Goal: Information Seeking & Learning: Learn about a topic

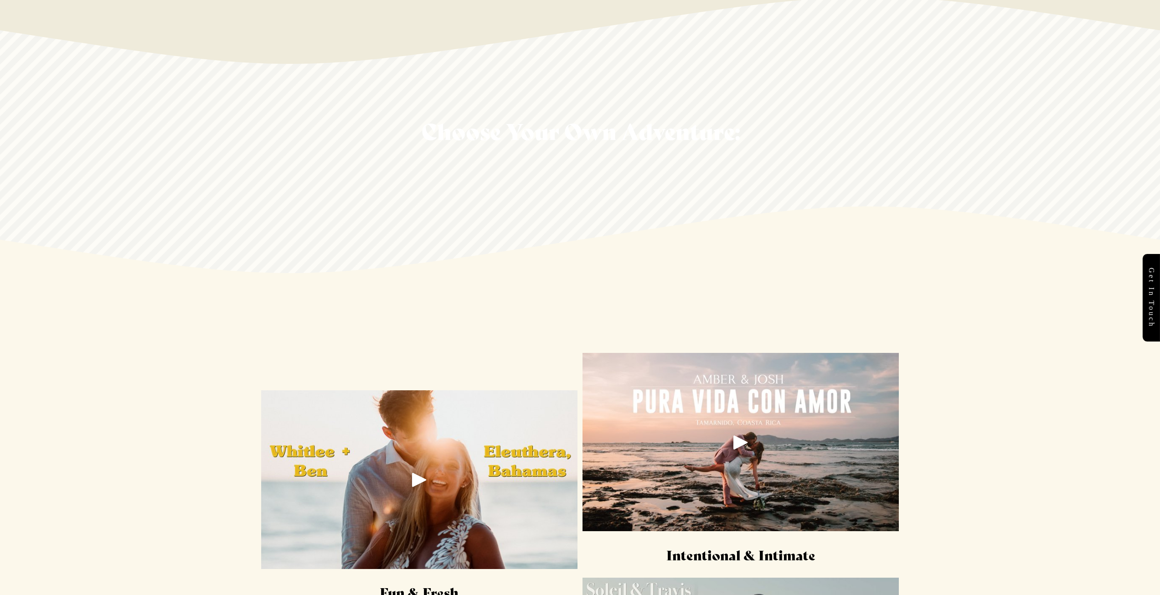
scroll to position [1459, 0]
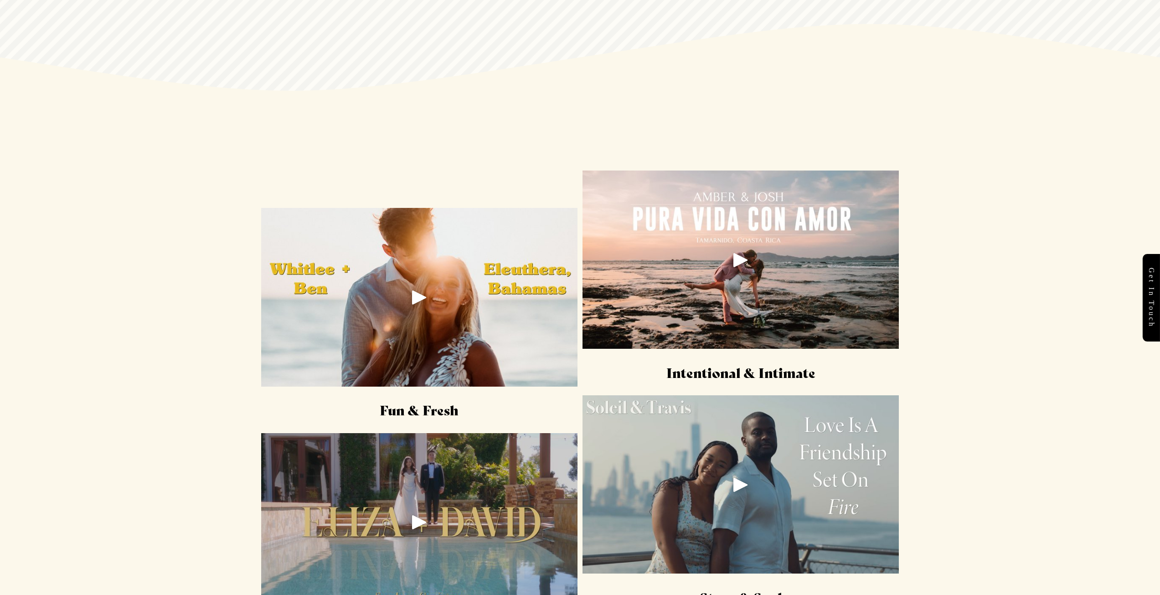
click at [415, 299] on div "Play" at bounding box center [419, 297] width 22 height 22
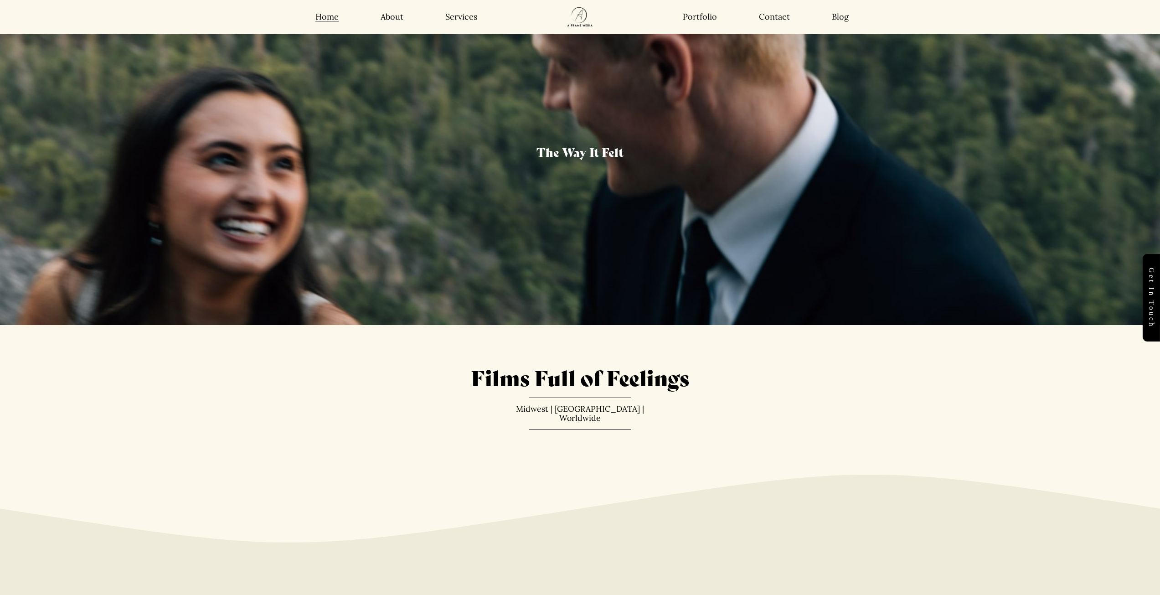
scroll to position [0, 0]
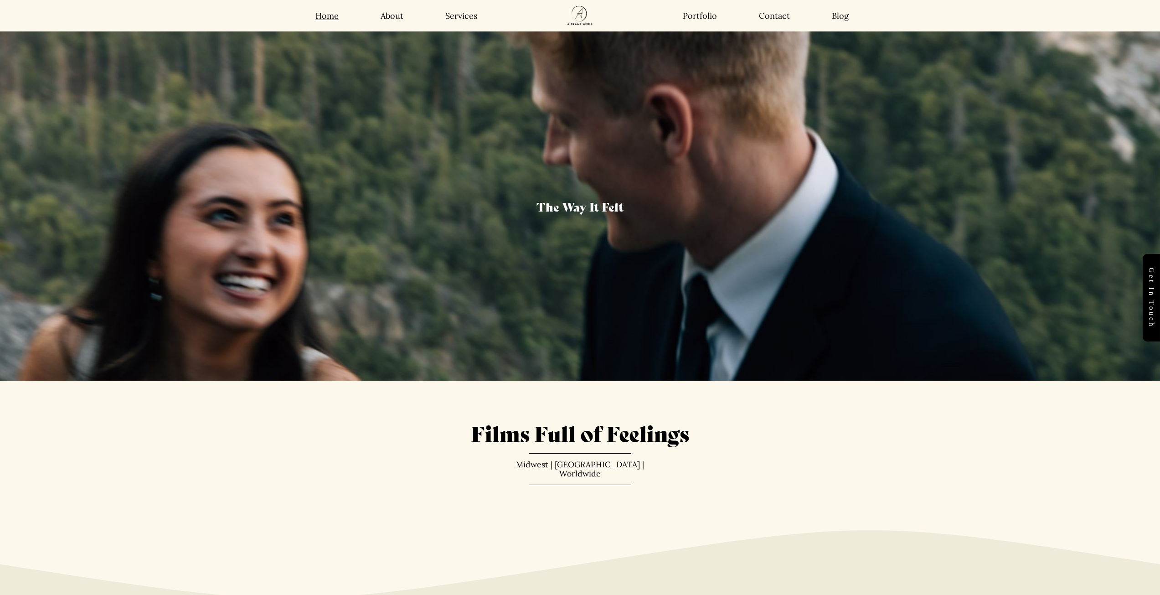
click at [387, 18] on link "About" at bounding box center [392, 15] width 23 height 10
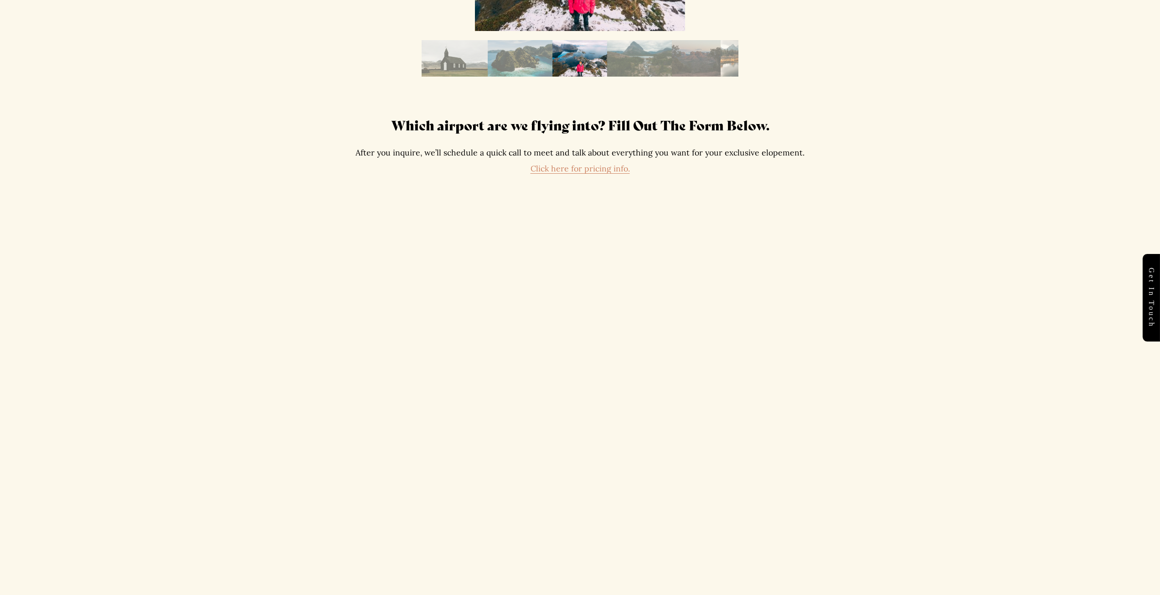
scroll to position [1960, 0]
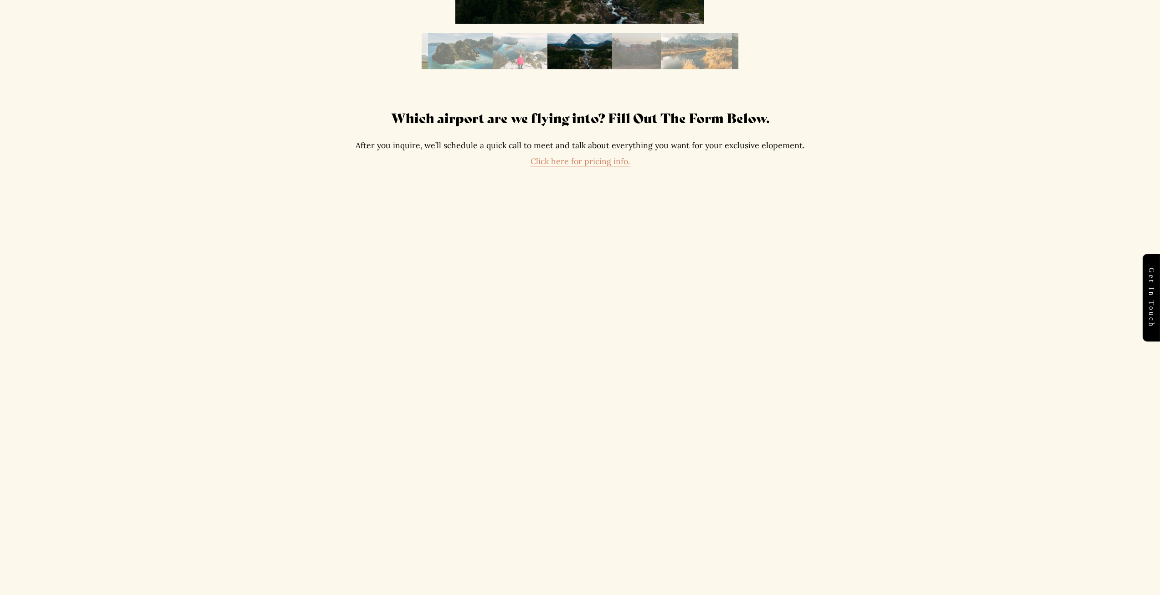
click at [565, 164] on link "Click here for pricing info." at bounding box center [580, 161] width 99 height 10
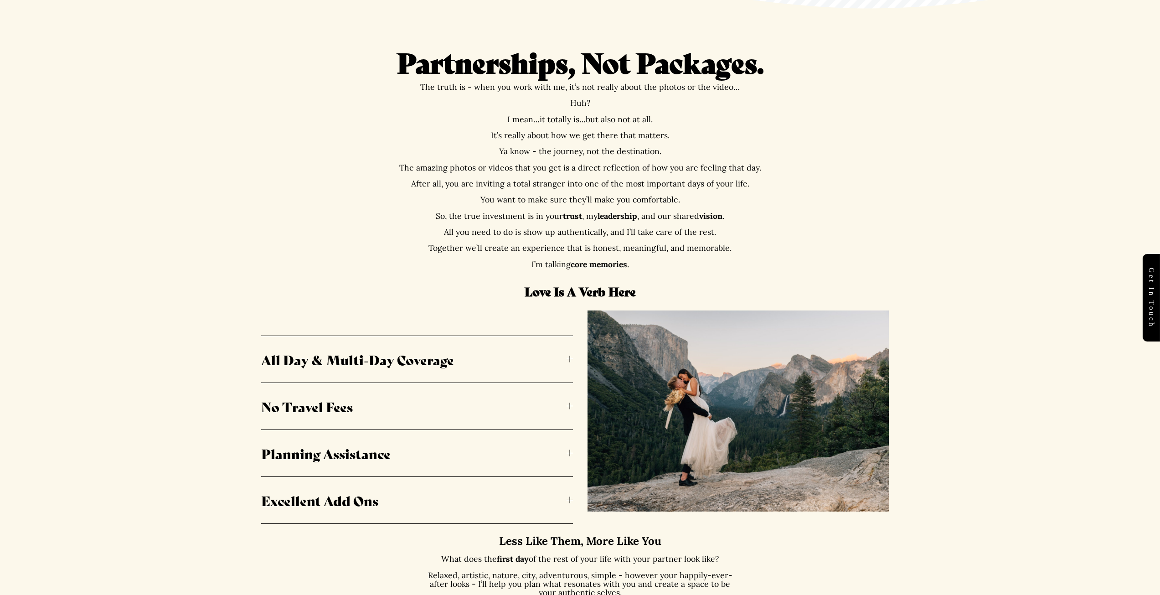
scroll to position [410, 0]
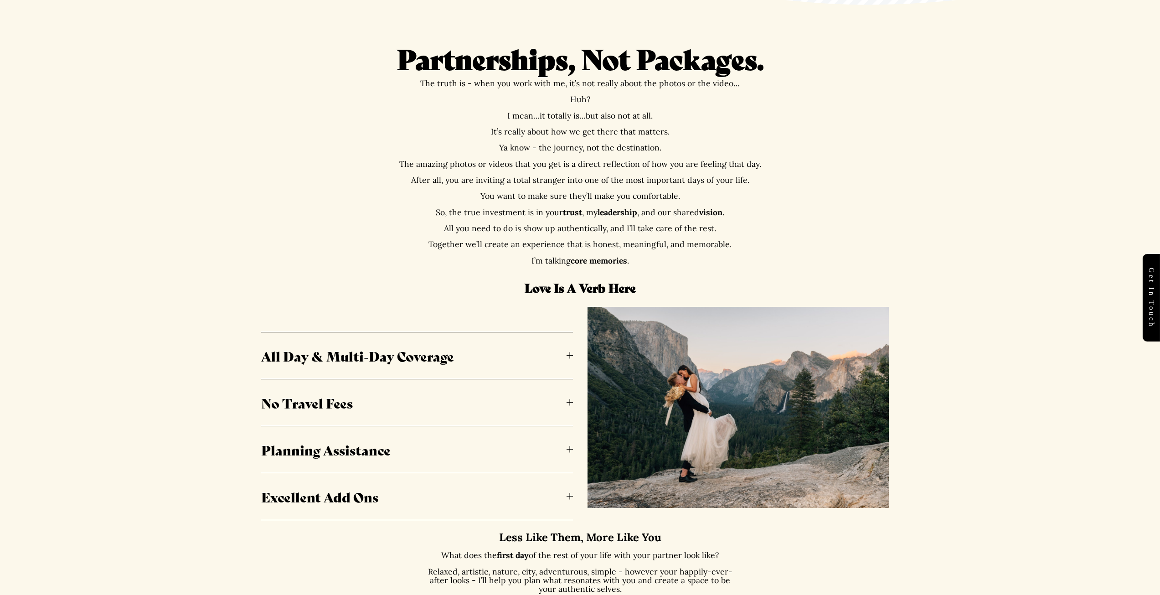
click at [565, 354] on span "All Day & Multi-Day Coverage" at bounding box center [413, 355] width 305 height 19
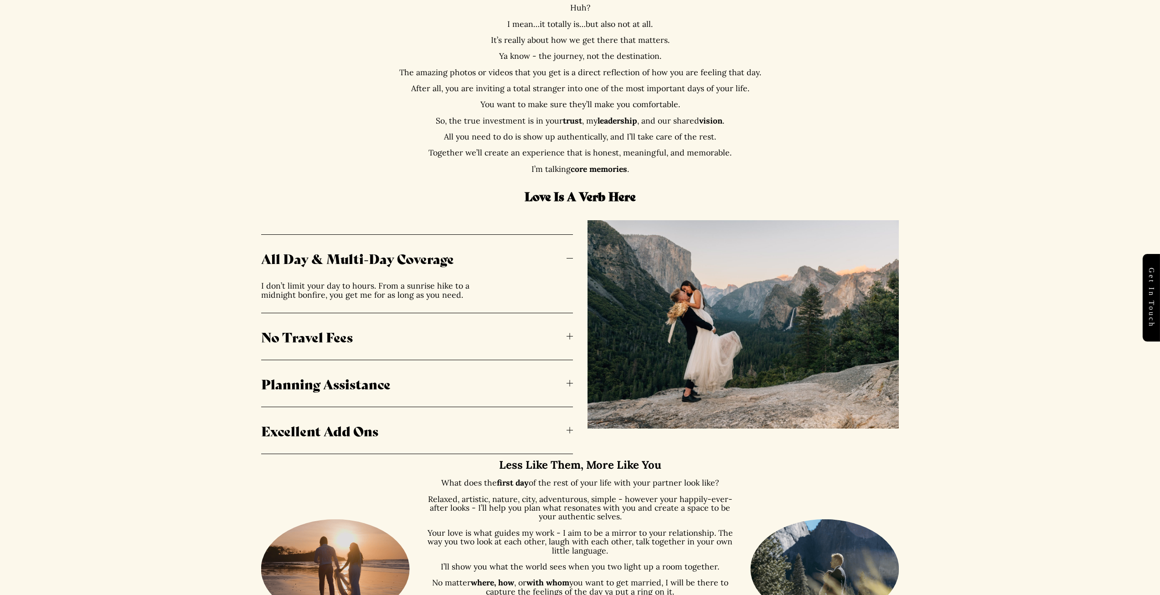
scroll to position [593, 0]
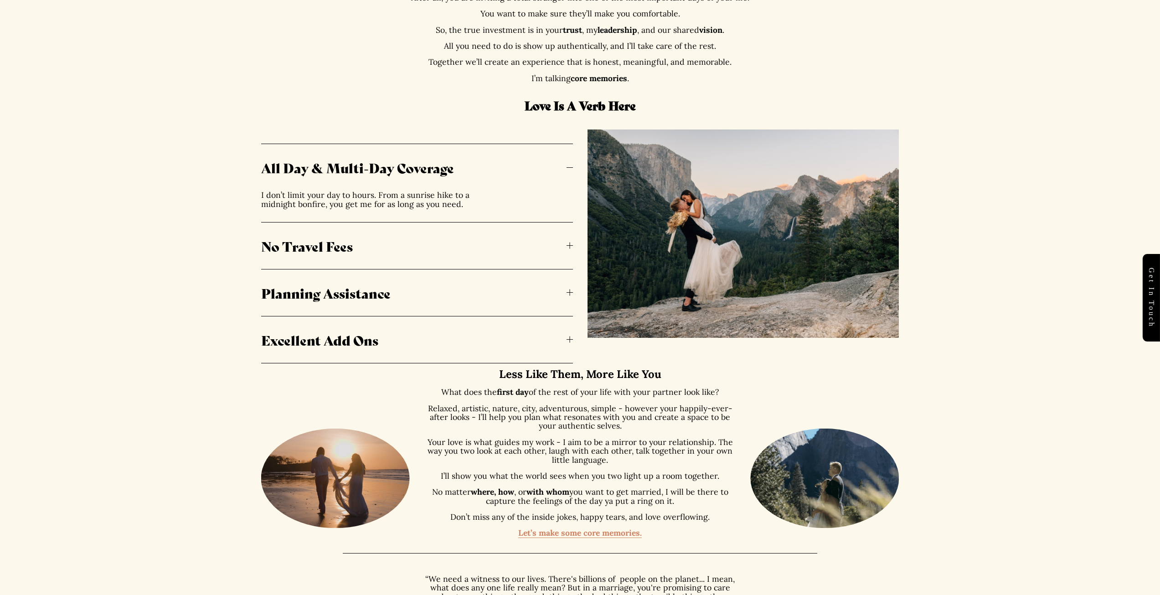
click at [570, 244] on div at bounding box center [569, 246] width 0 height 6
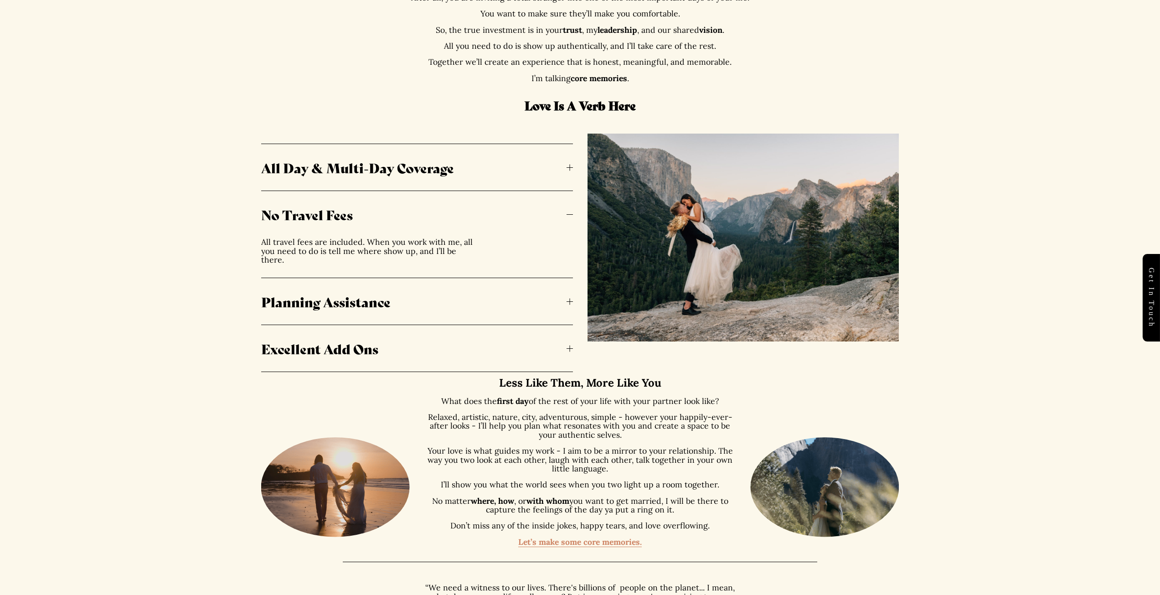
click at [567, 298] on div at bounding box center [570, 301] width 6 height 6
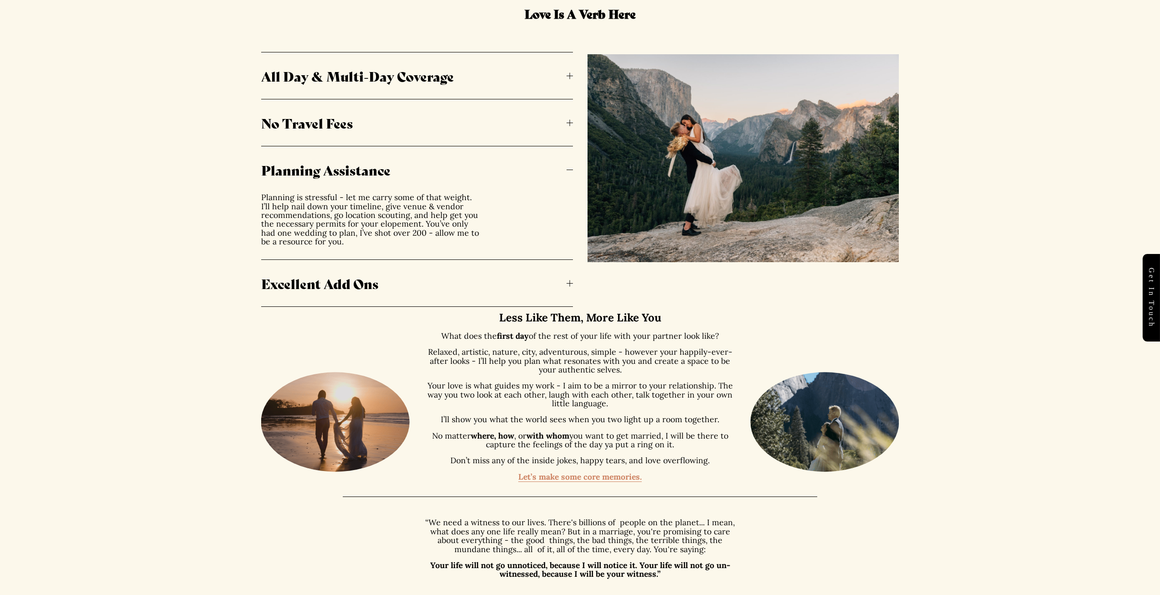
scroll to position [729, 0]
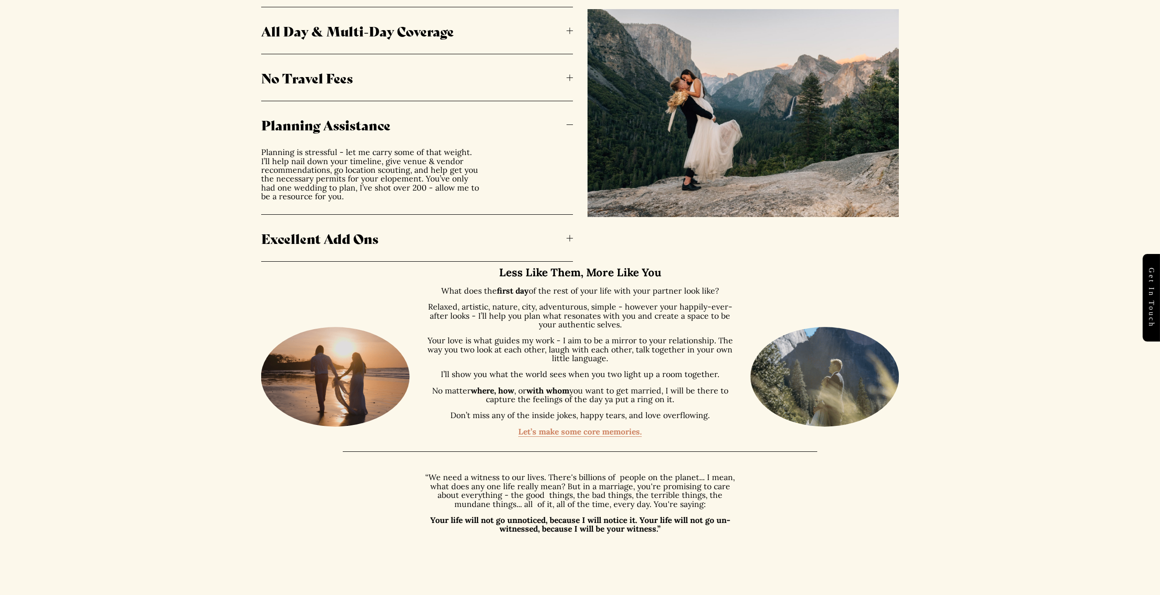
click at [569, 237] on div at bounding box center [570, 238] width 6 height 6
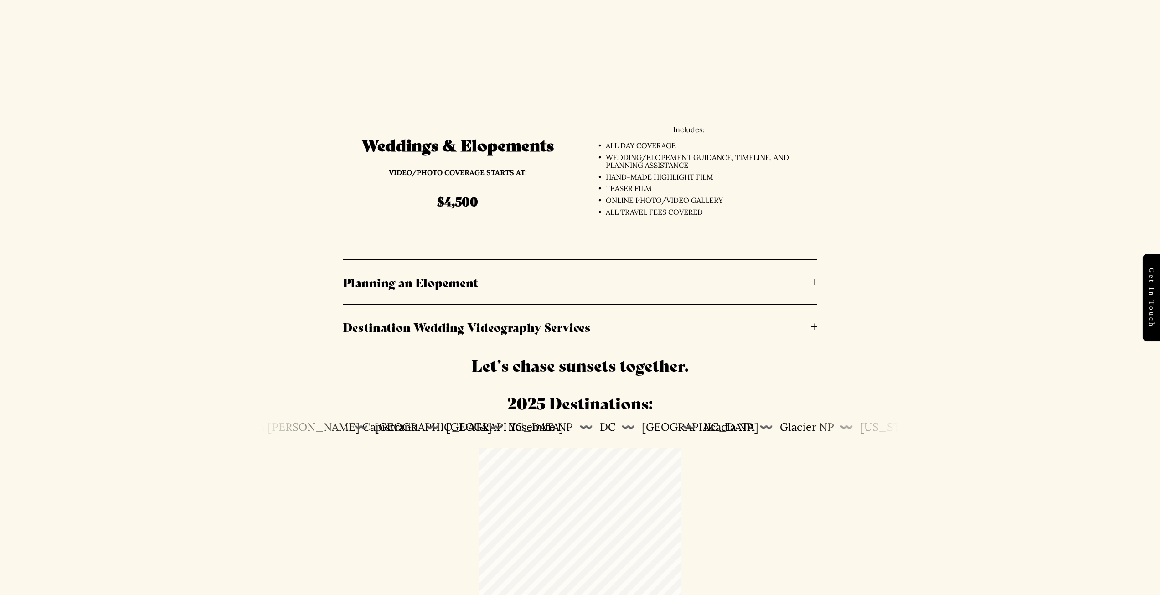
scroll to position [2507, 0]
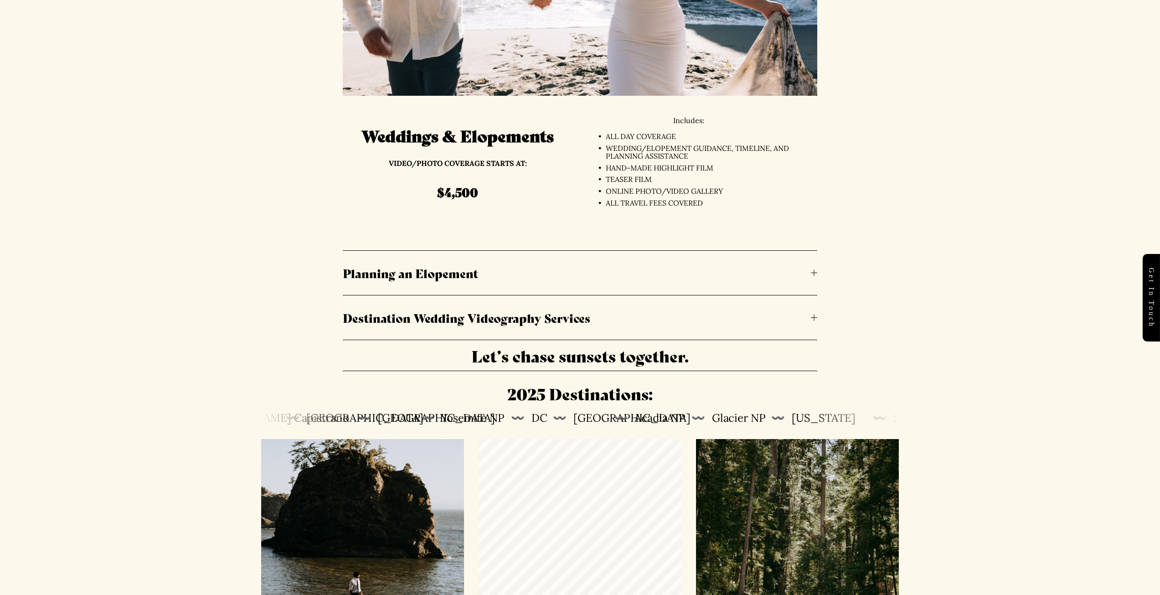
click at [815, 274] on div at bounding box center [814, 273] width 6 height 6
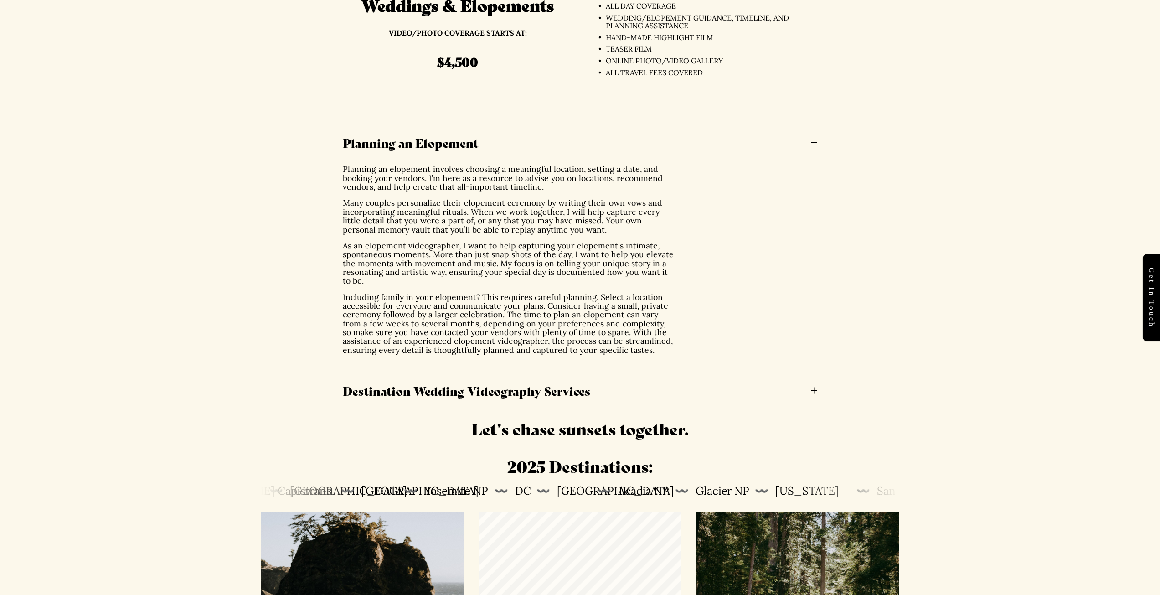
scroll to position [2644, 0]
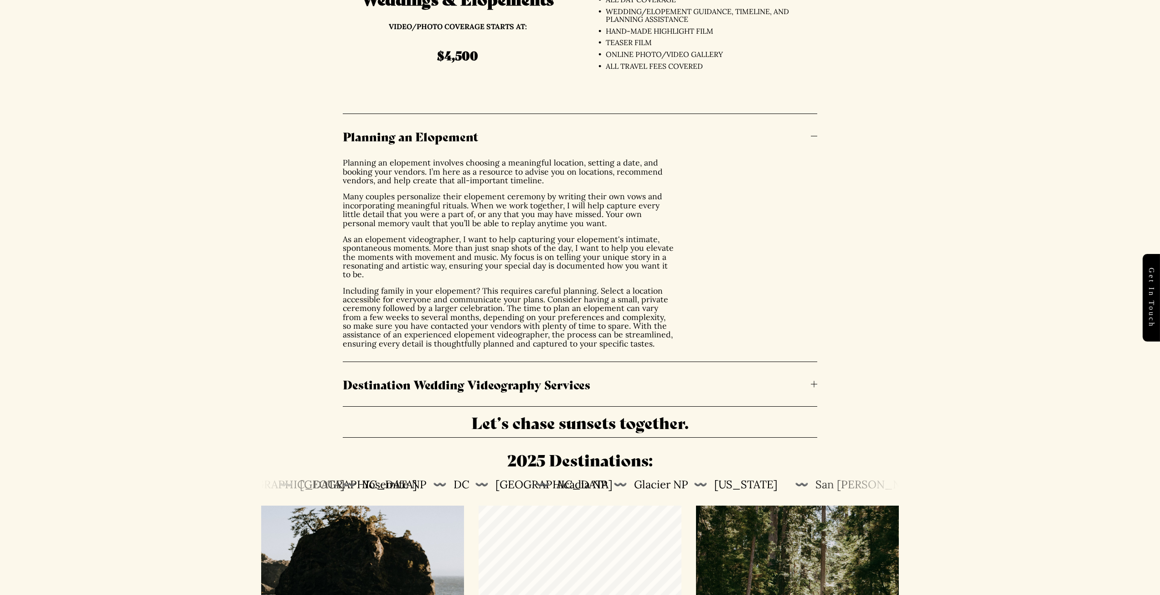
click at [816, 385] on div at bounding box center [814, 384] width 6 height 6
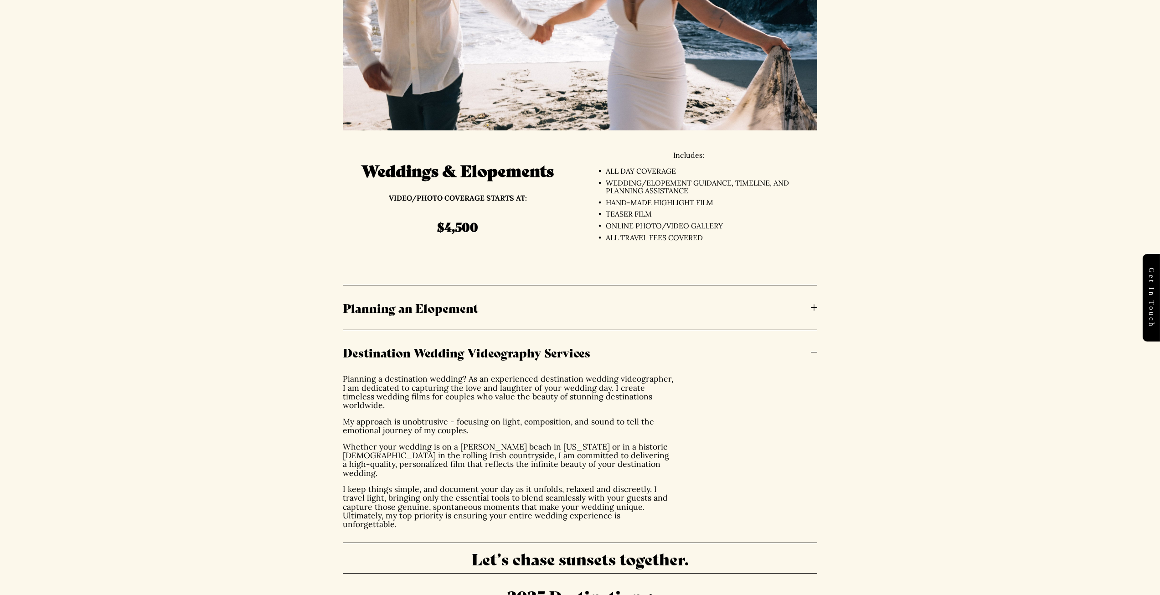
scroll to position [2553, 0]
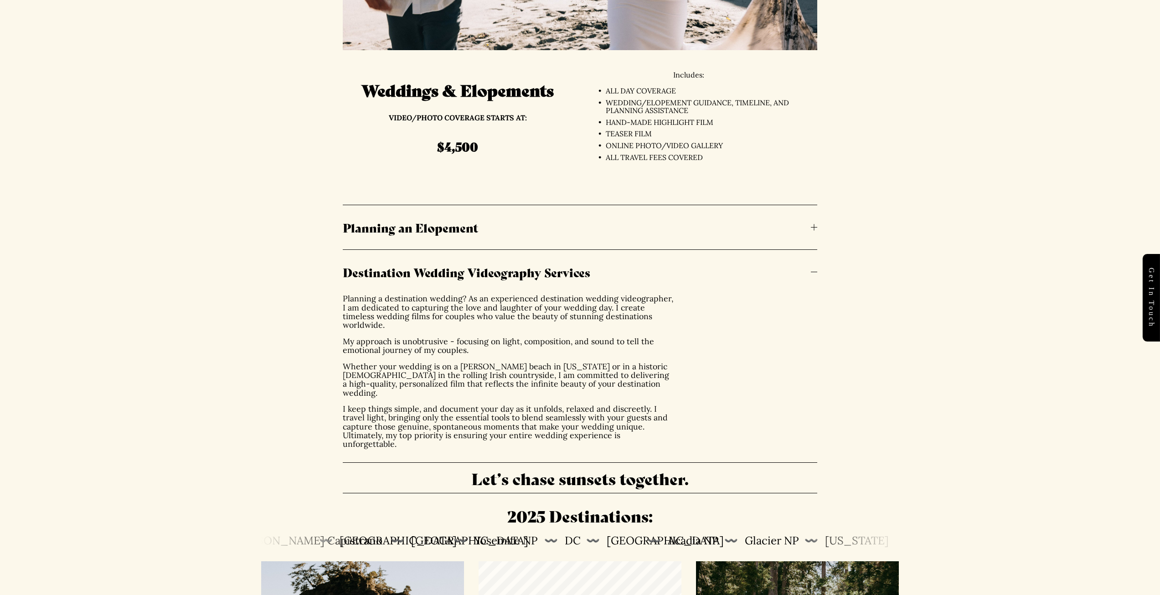
click at [816, 228] on div at bounding box center [814, 227] width 6 height 6
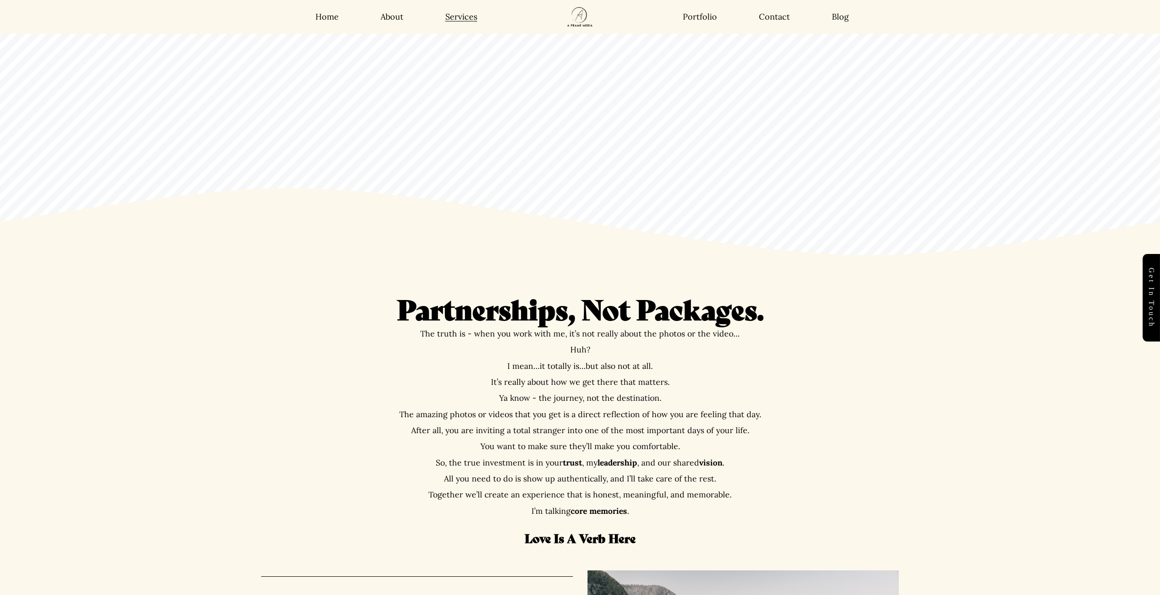
scroll to position [0, 0]
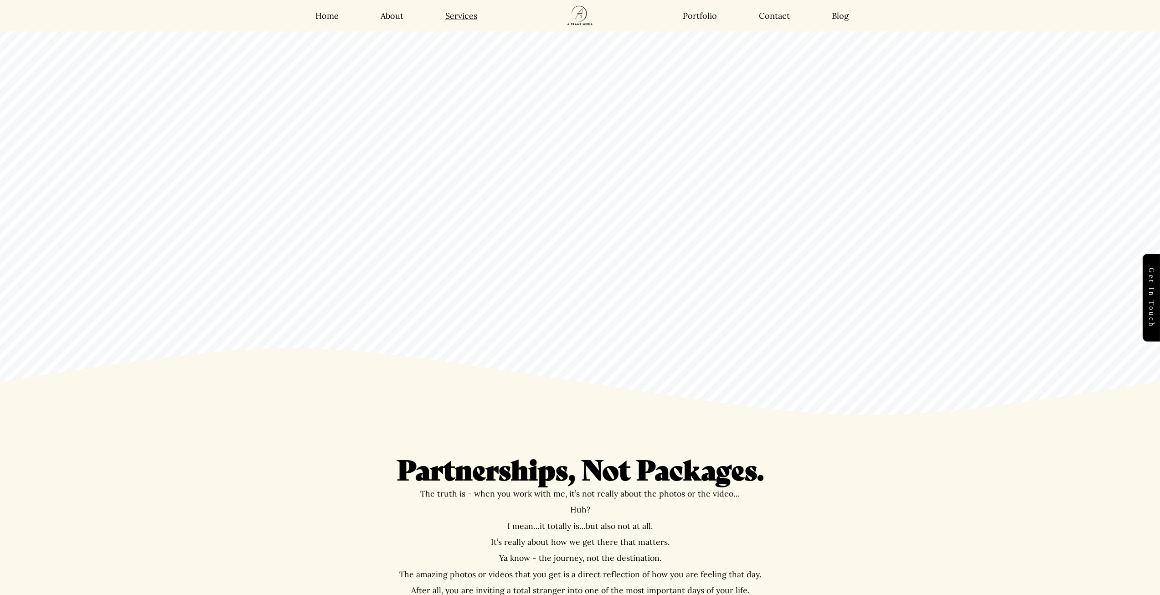
click at [330, 11] on link "Home" at bounding box center [326, 15] width 23 height 10
